Goal: Information Seeking & Learning: Find specific fact

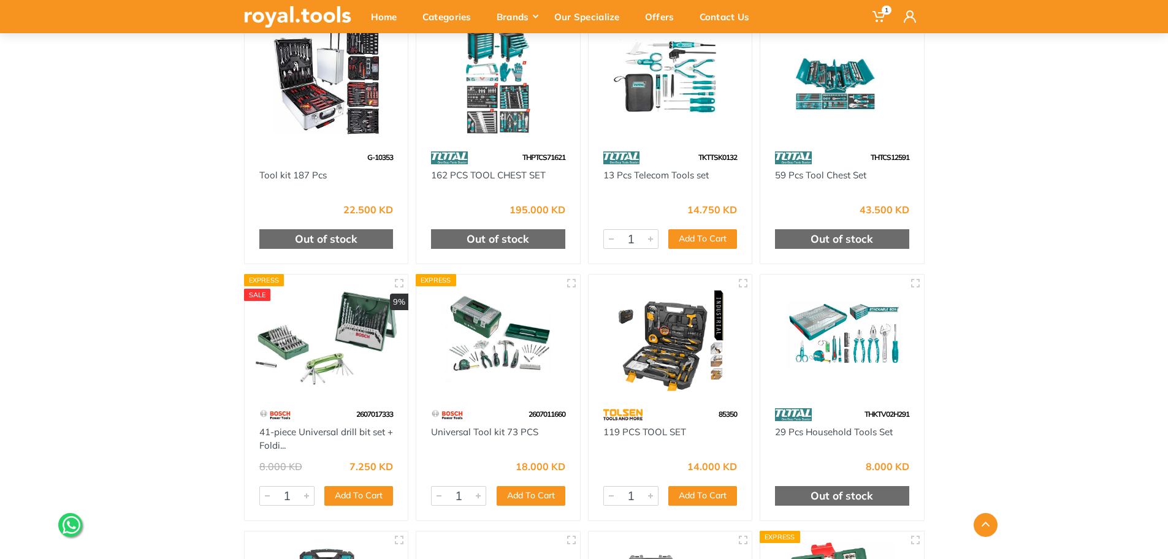
scroll to position [445, 0]
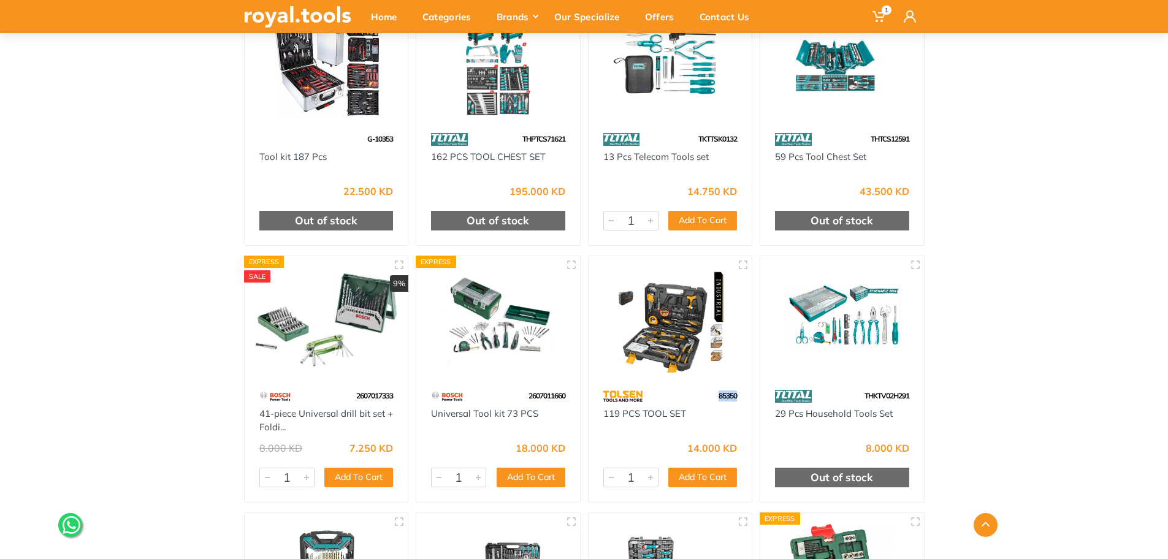
drag, startPoint x: 744, startPoint y: 397, endPoint x: 716, endPoint y: 396, distance: 27.6
click at [716, 396] on div "85350" at bounding box center [671, 396] width 164 height 21
copy span "85350"
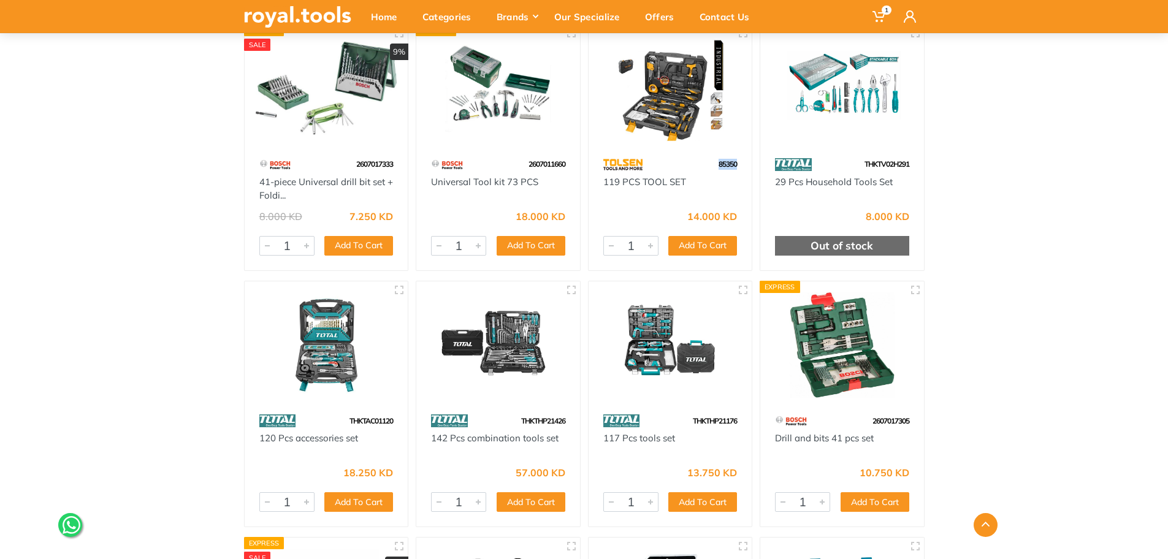
scroll to position [694, 0]
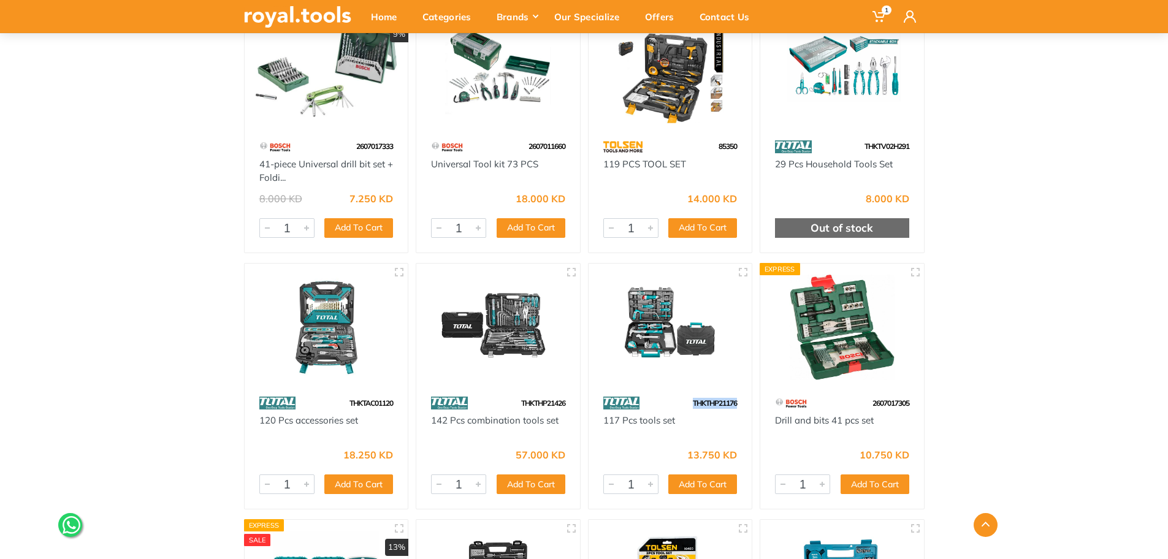
drag, startPoint x: 747, startPoint y: 406, endPoint x: 686, endPoint y: 400, distance: 61.6
click at [686, 400] on div "THKTHP21176" at bounding box center [671, 402] width 164 height 21
copy span "THKTHP21176"
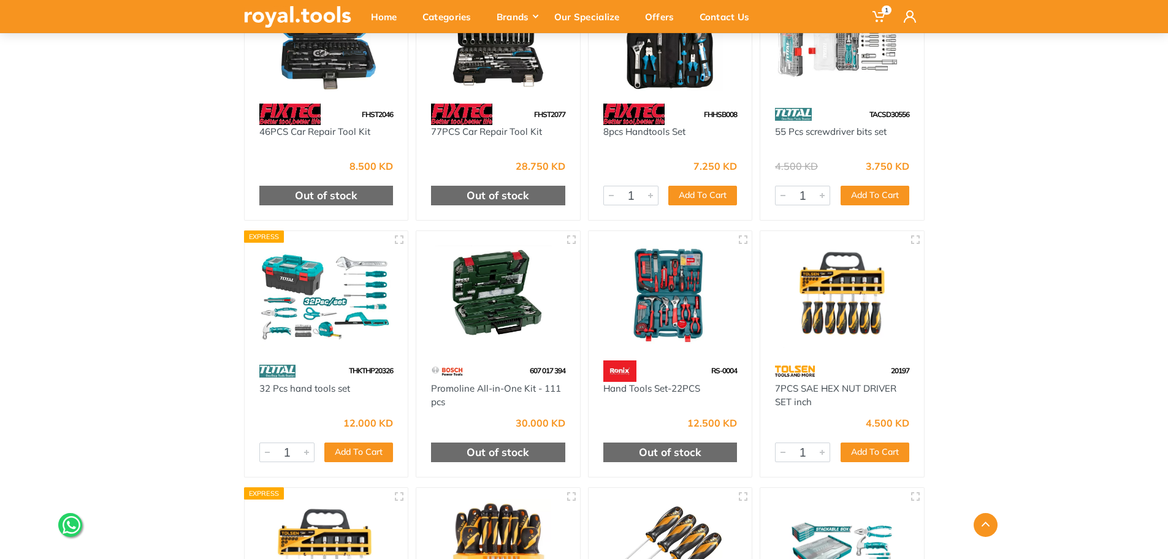
scroll to position [1811, 0]
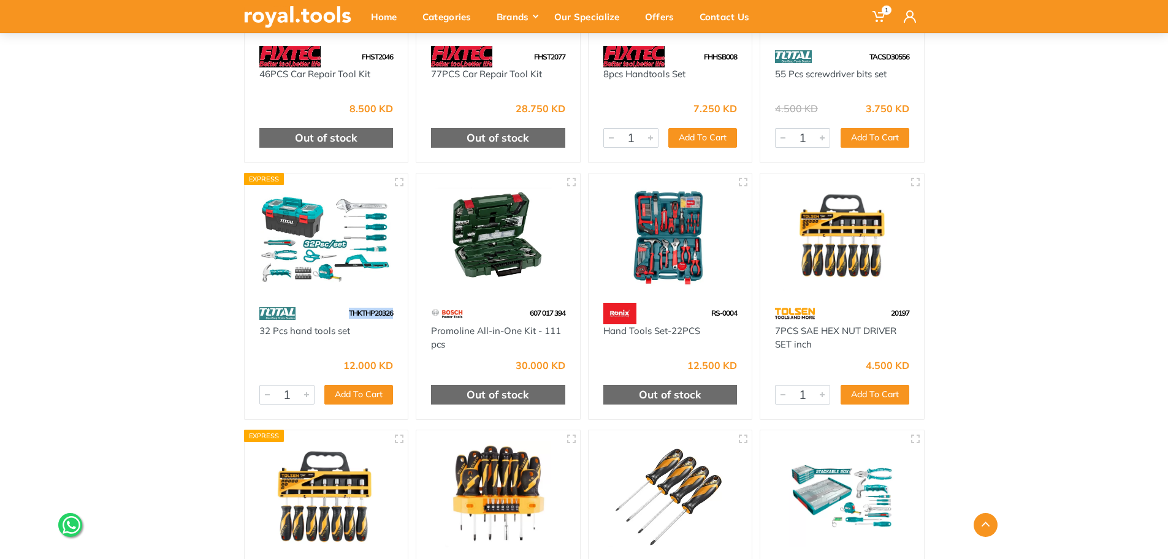
drag, startPoint x: 402, startPoint y: 316, endPoint x: 342, endPoint y: 315, distance: 59.5
click at [342, 315] on div "THKTHP20326" at bounding box center [327, 313] width 164 height 21
copy span "THKTHP20326"
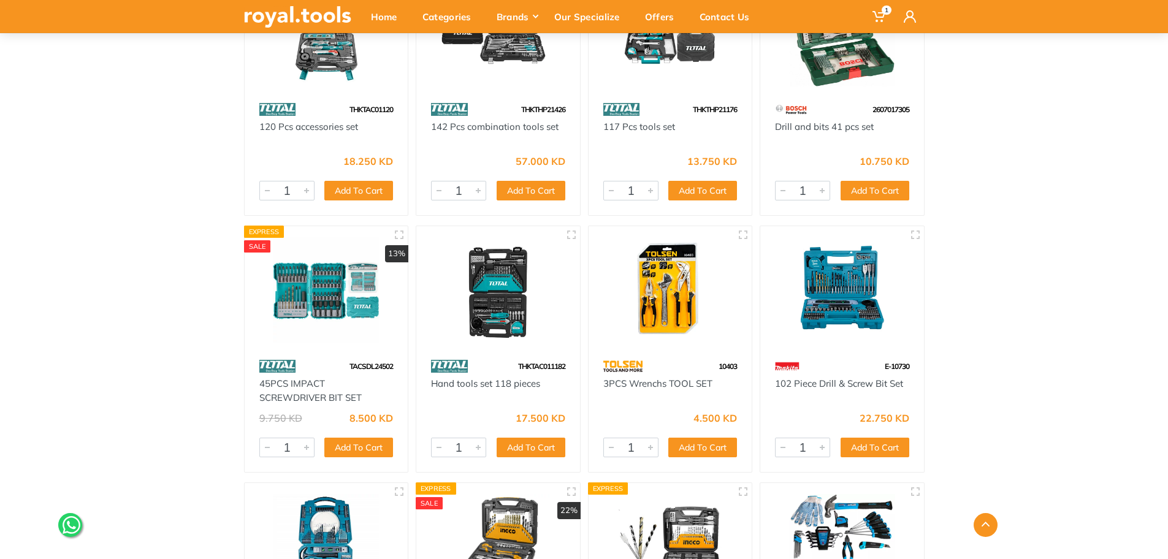
scroll to position [970, 0]
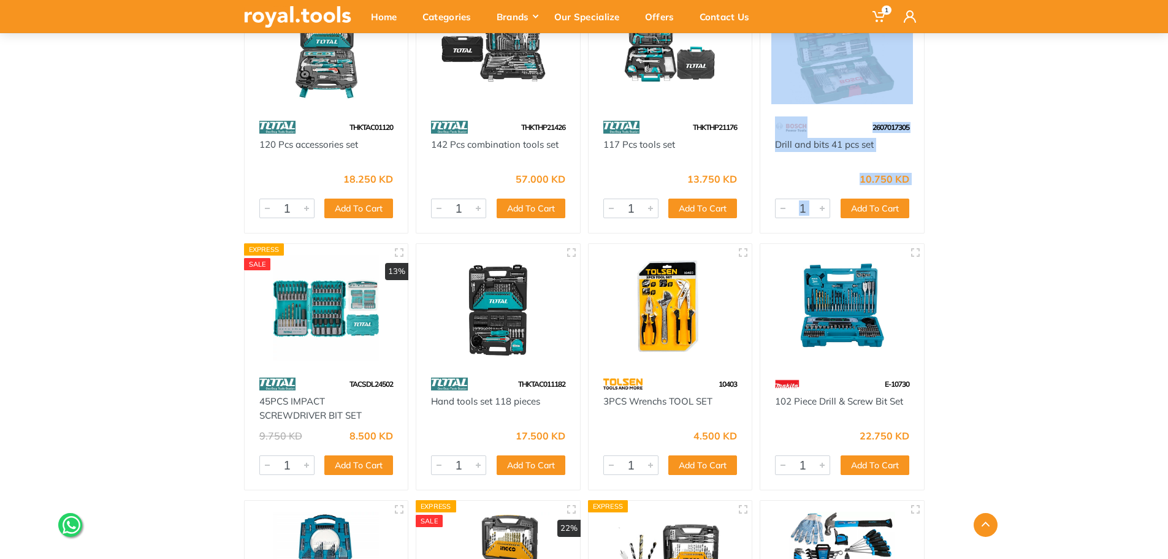
drag, startPoint x: 1166, startPoint y: 210, endPoint x: 1164, endPoint y: 59, distance: 151.5
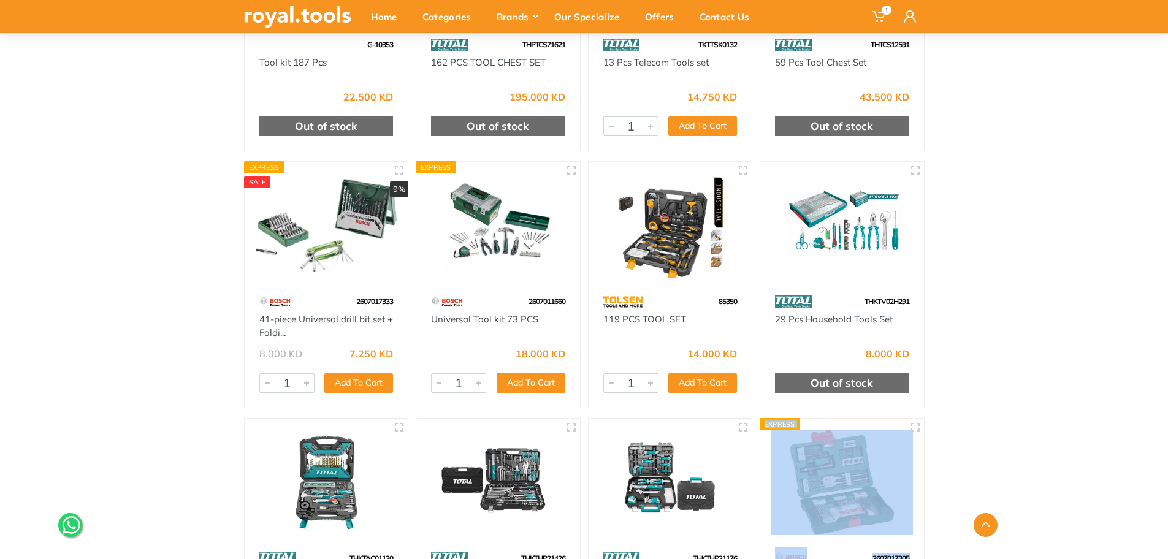
scroll to position [481, 0]
